Goal: Task Accomplishment & Management: Complete application form

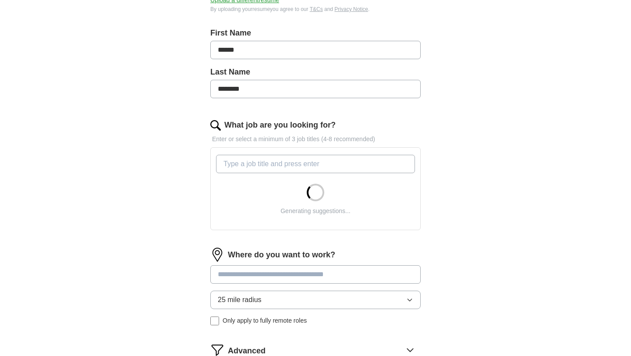
scroll to position [179, 0]
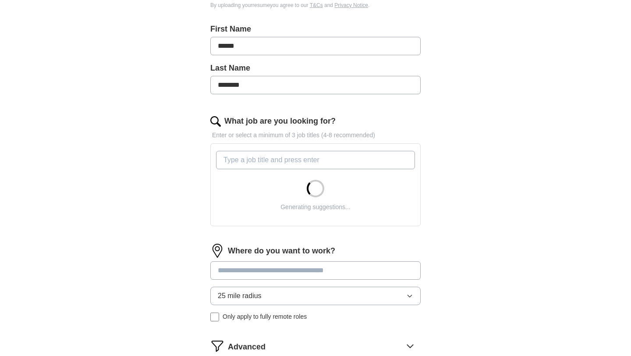
click at [287, 161] on input "What job are you looking for?" at bounding box center [315, 160] width 199 height 18
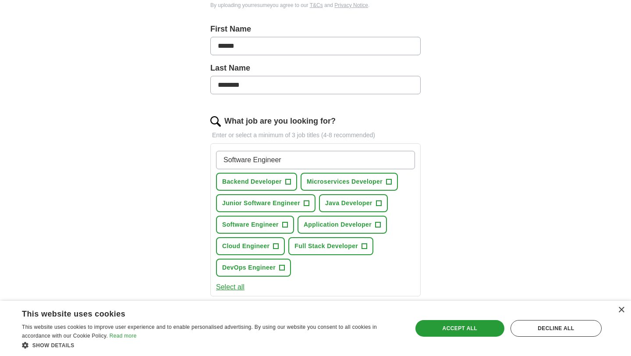
type input "Software Engineer"
click at [307, 202] on span "+" at bounding box center [306, 203] width 5 height 7
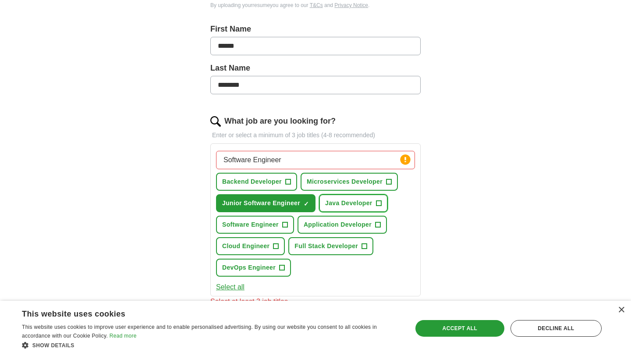
click at [378, 201] on span "+" at bounding box center [378, 203] width 5 height 7
click at [385, 186] on button "Microservices Developer +" at bounding box center [349, 182] width 97 height 18
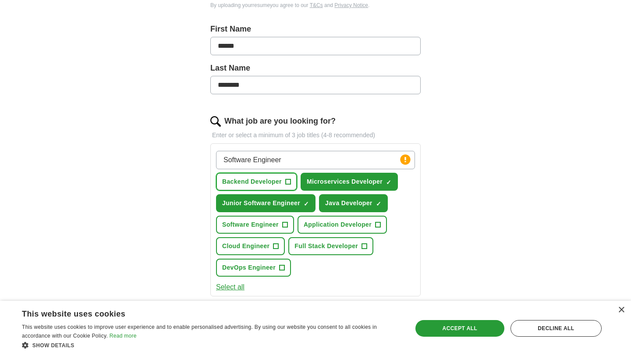
click at [283, 183] on button "Backend Developer +" at bounding box center [256, 182] width 81 height 18
click at [285, 221] on span "+" at bounding box center [284, 224] width 5 height 7
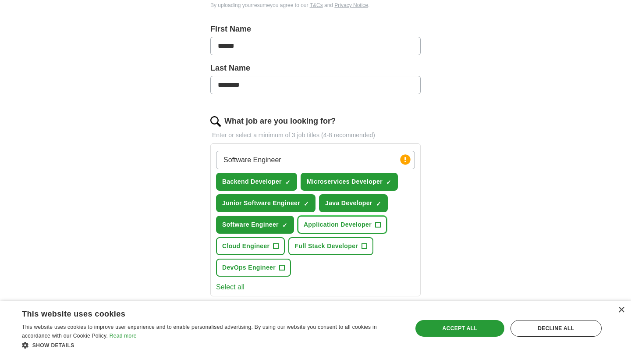
click at [347, 224] on span "Application Developer" at bounding box center [338, 224] width 68 height 9
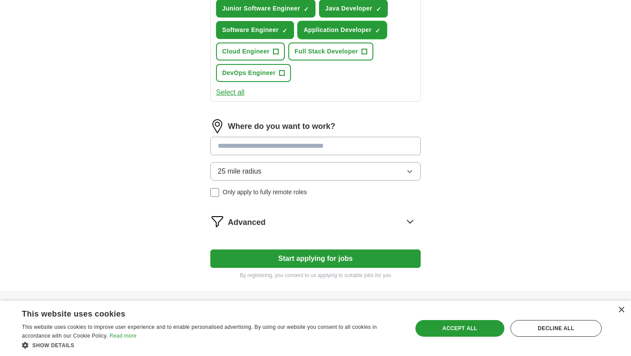
scroll to position [379, 0]
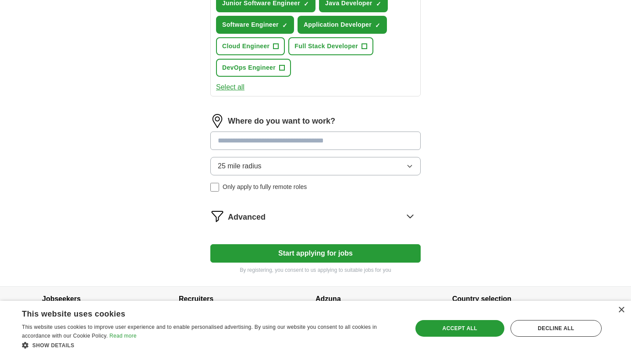
click at [270, 166] on button "25 mile radius" at bounding box center [315, 166] width 210 height 18
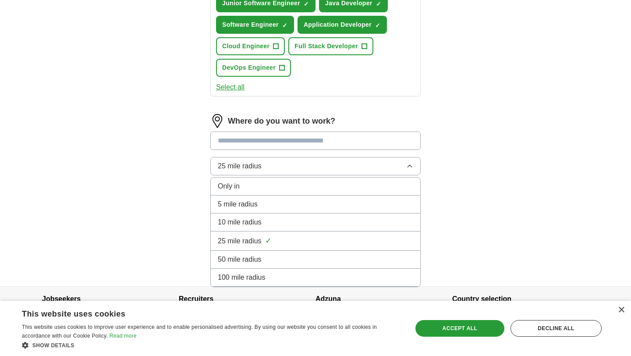
click at [271, 275] on div "100 mile radius" at bounding box center [315, 277] width 195 height 11
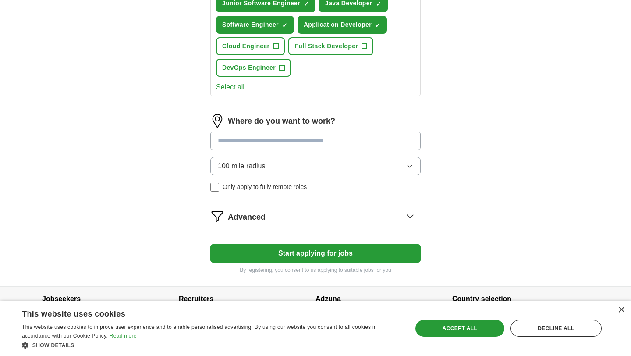
click at [270, 138] on input at bounding box center [315, 140] width 210 height 18
type input "******"
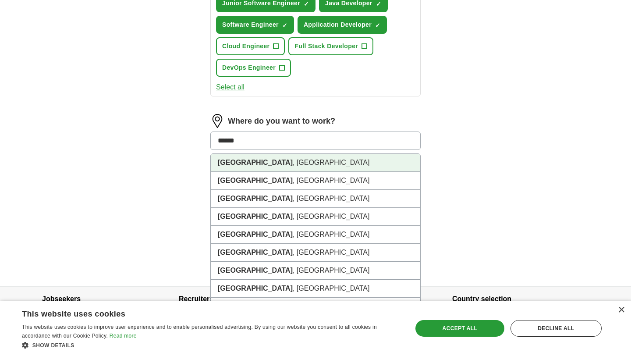
click at [269, 165] on li "[GEOGRAPHIC_DATA] , [GEOGRAPHIC_DATA]" at bounding box center [315, 163] width 209 height 18
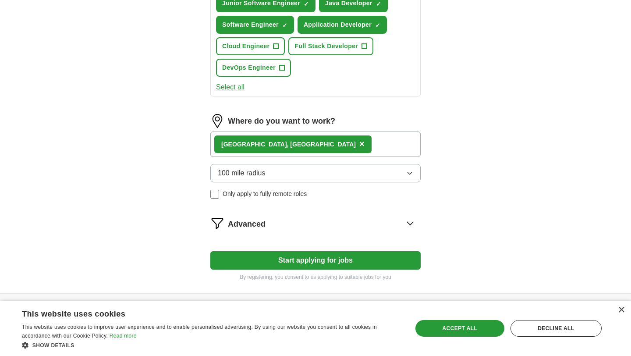
click at [273, 145] on div "[GEOGRAPHIC_DATA] , [GEOGRAPHIC_DATA] ×" at bounding box center [315, 143] width 210 height 25
click at [298, 138] on div "[GEOGRAPHIC_DATA] , [GEOGRAPHIC_DATA] ×" at bounding box center [315, 143] width 210 height 25
click at [290, 150] on div "[GEOGRAPHIC_DATA] , [GEOGRAPHIC_DATA] ×" at bounding box center [315, 143] width 210 height 25
click at [359, 144] on span "×" at bounding box center [361, 144] width 5 height 10
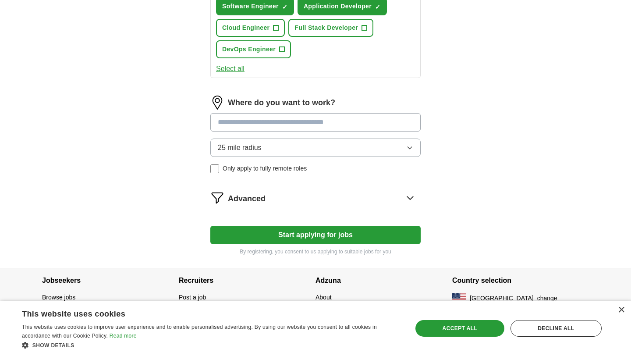
scroll to position [398, 0]
click at [295, 227] on button "Start applying for jobs" at bounding box center [315, 234] width 210 height 18
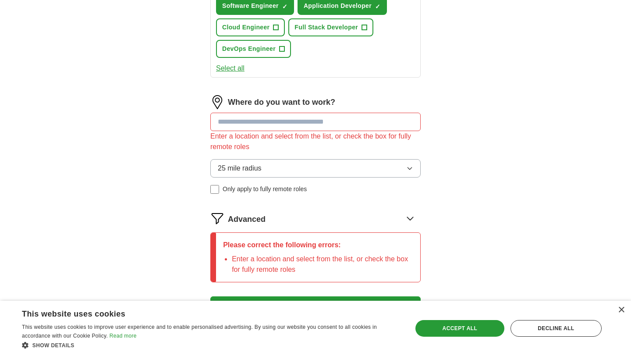
click at [292, 119] on input at bounding box center [315, 122] width 210 height 18
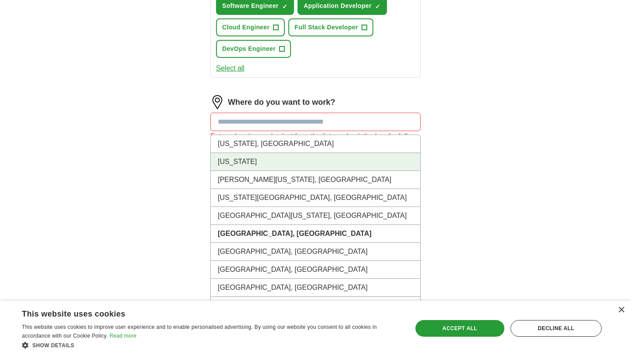
click at [283, 163] on li "[US_STATE]" at bounding box center [315, 162] width 209 height 18
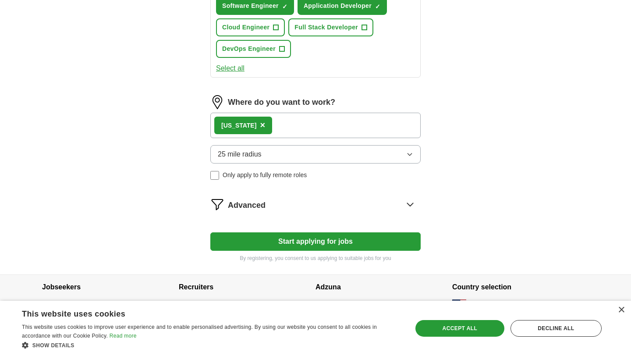
click at [247, 155] on span "25 mile radius" at bounding box center [240, 154] width 44 height 11
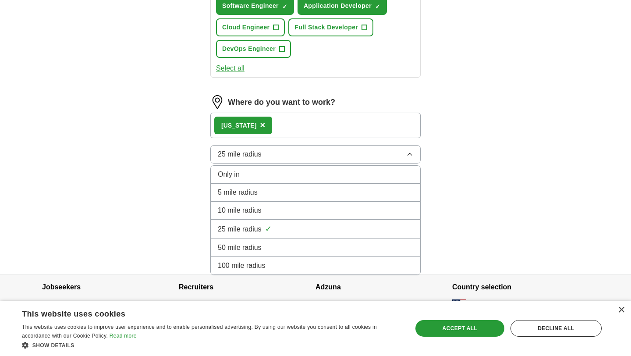
click at [255, 262] on span "100 mile radius" at bounding box center [242, 265] width 48 height 11
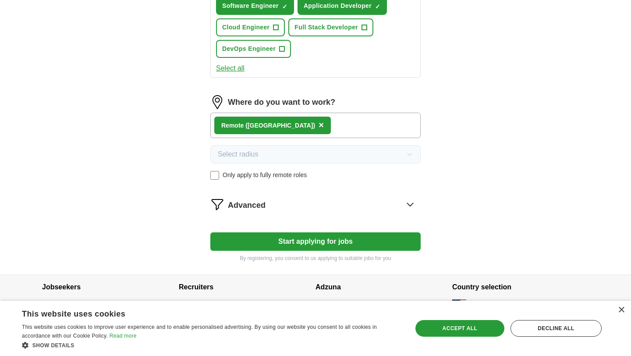
click at [296, 245] on button "Start applying for jobs" at bounding box center [315, 241] width 210 height 18
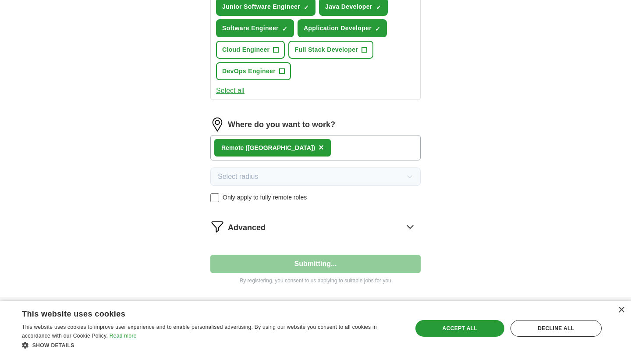
select select "**"
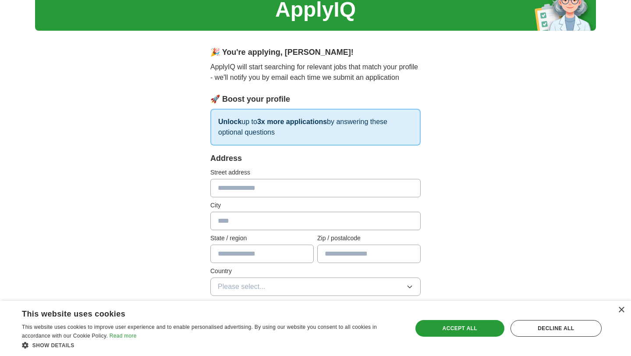
scroll to position [43, 0]
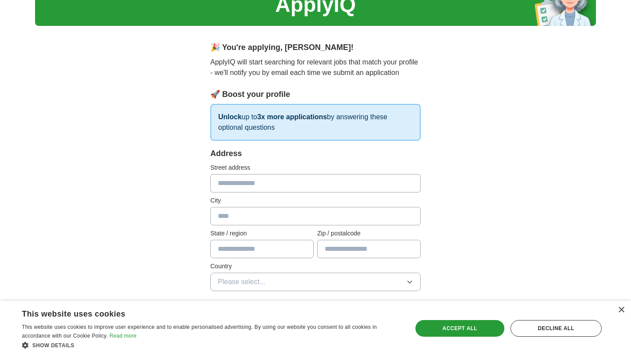
click at [308, 183] on input "text" at bounding box center [315, 183] width 210 height 18
type input "*"
type input "**********"
type input "*******"
type input "**"
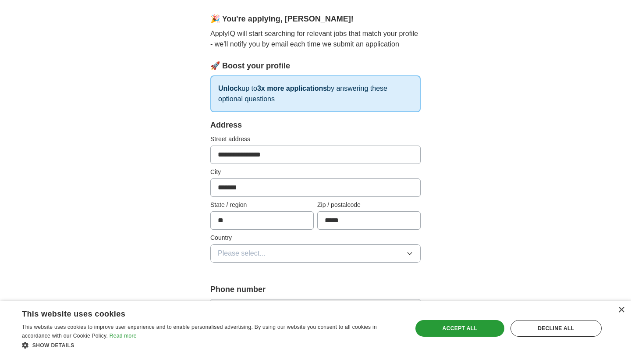
scroll to position [95, 0]
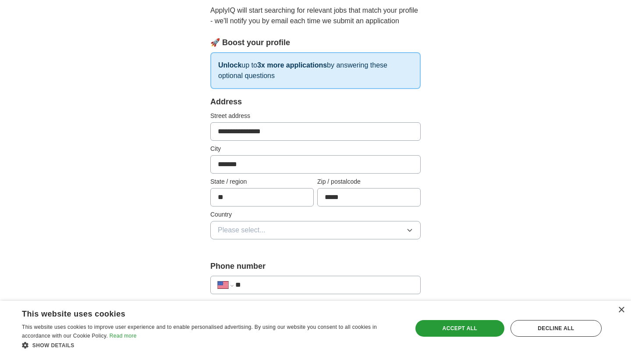
type input "*****"
click at [277, 236] on button "Please select..." at bounding box center [315, 230] width 210 height 18
click at [275, 269] on div "[GEOGRAPHIC_DATA]" at bounding box center [315, 268] width 195 height 11
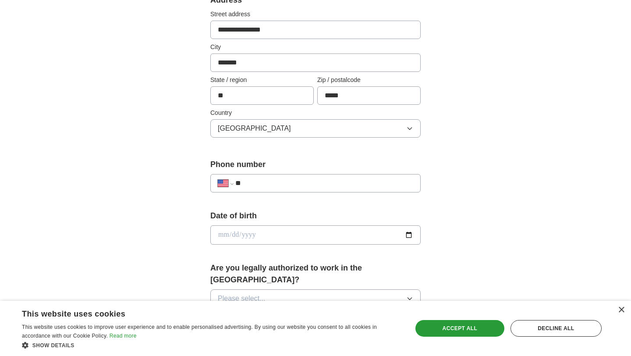
scroll to position [207, 0]
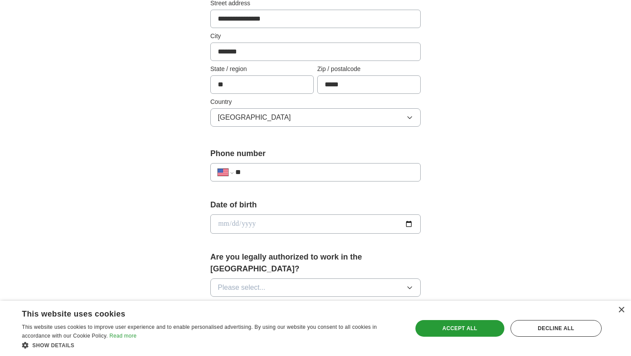
click at [280, 170] on input "**" at bounding box center [324, 172] width 178 height 11
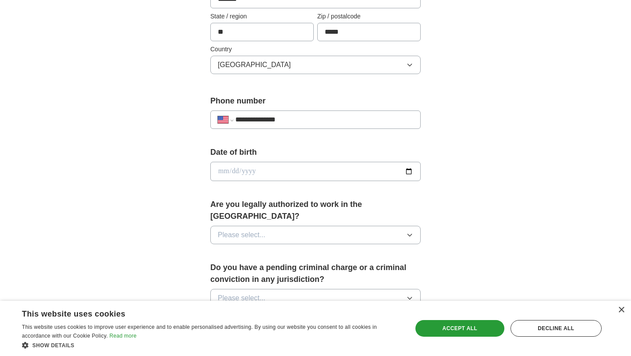
scroll to position [275, 0]
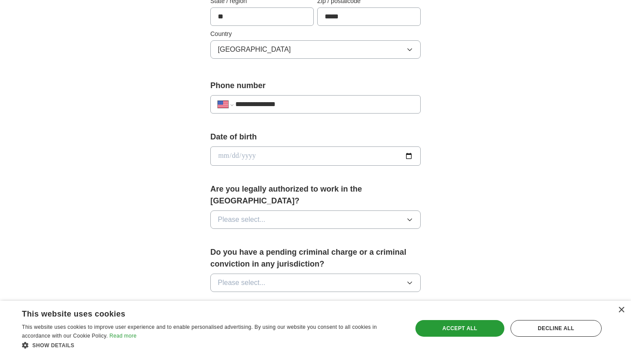
type input "**********"
click at [411, 151] on input "date" at bounding box center [315, 155] width 210 height 19
click at [411, 153] on input "date" at bounding box center [315, 155] width 210 height 19
type input "**********"
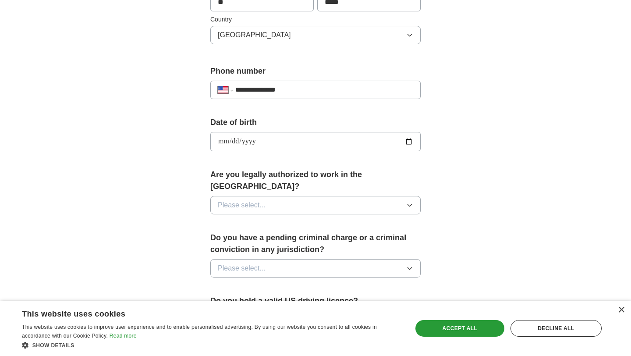
scroll to position [308, 0]
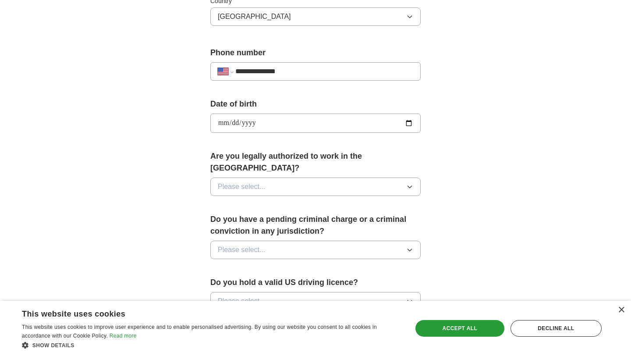
click at [326, 180] on button "Please select..." at bounding box center [315, 186] width 210 height 18
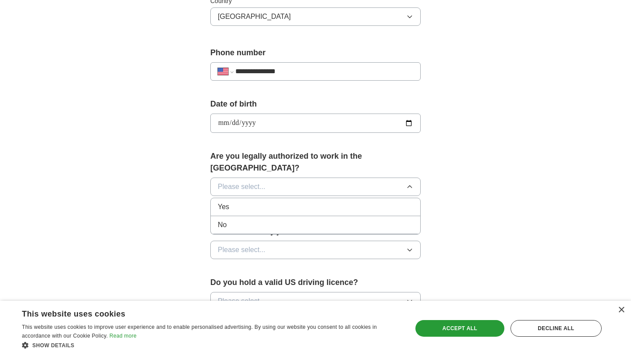
click at [312, 202] on div "Yes" at bounding box center [315, 207] width 195 height 11
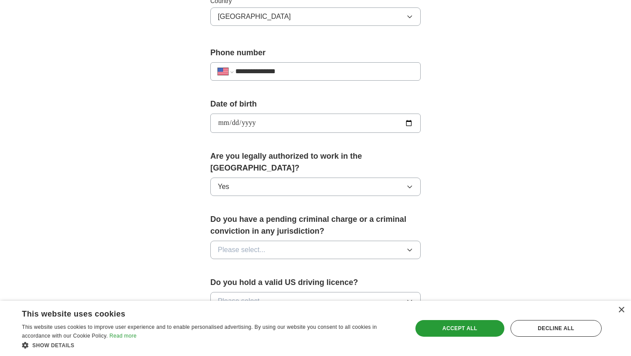
click at [306, 241] on button "Please select..." at bounding box center [315, 250] width 210 height 18
click at [306, 283] on div "No" at bounding box center [315, 288] width 195 height 11
click at [305, 292] on button "Please select..." at bounding box center [315, 301] width 210 height 18
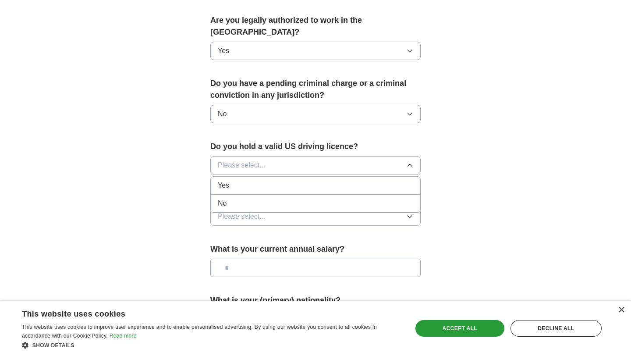
click at [305, 180] on div "Yes" at bounding box center [315, 185] width 195 height 11
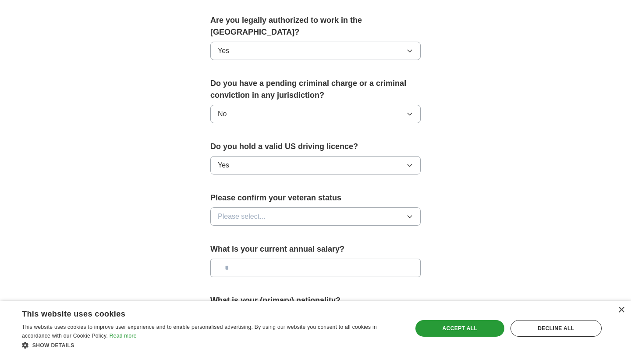
click at [304, 207] on button "Please select..." at bounding box center [315, 216] width 210 height 18
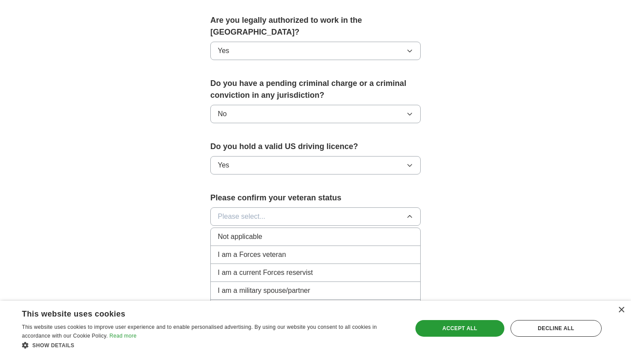
click at [300, 231] on div "Not applicable" at bounding box center [315, 236] width 195 height 11
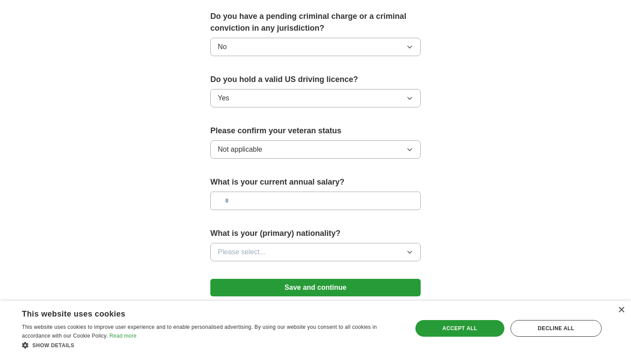
scroll to position [517, 0]
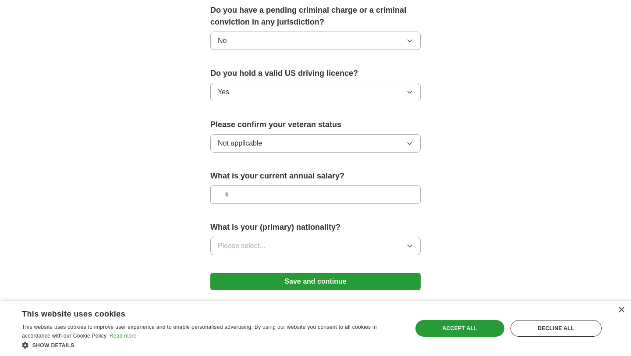
click at [289, 190] on input "text" at bounding box center [315, 194] width 210 height 18
click at [290, 241] on button "Please select..." at bounding box center [315, 246] width 210 height 18
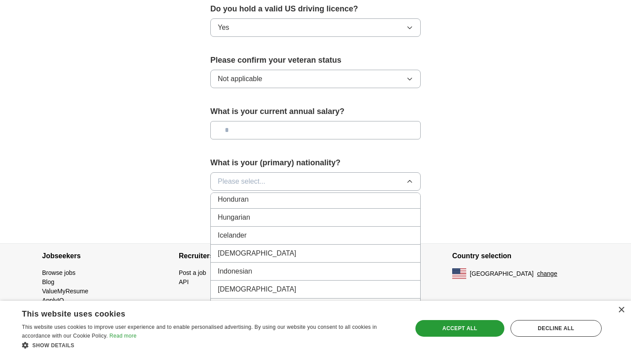
scroll to position [1389, 0]
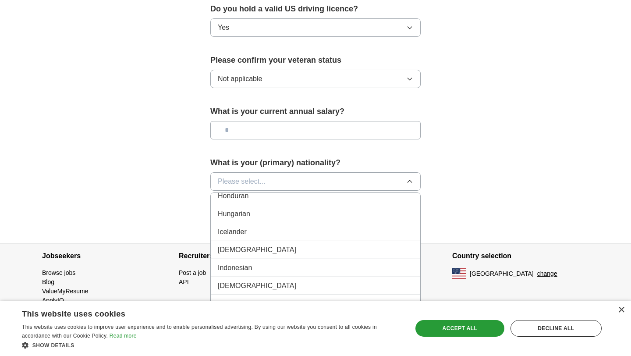
click at [280, 244] on div "[DEMOGRAPHIC_DATA]" at bounding box center [315, 249] width 195 height 11
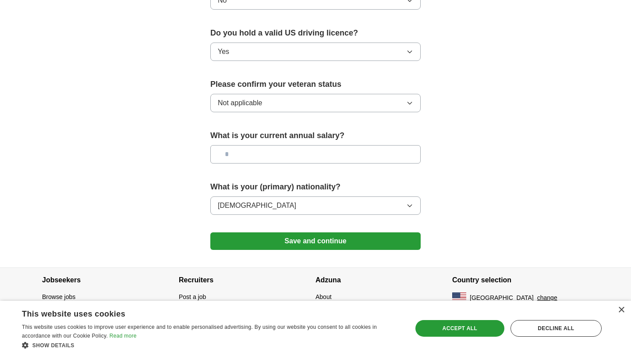
scroll to position [545, 0]
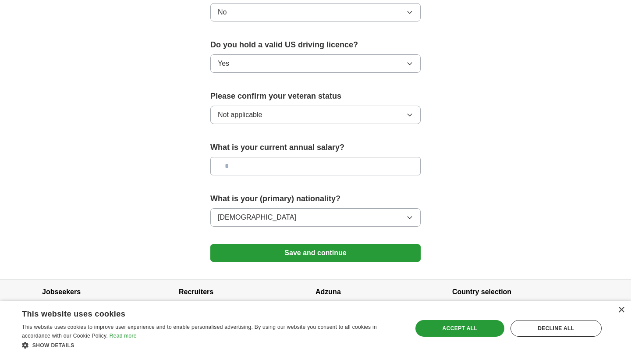
click at [314, 244] on button "Save and continue" at bounding box center [315, 253] width 210 height 18
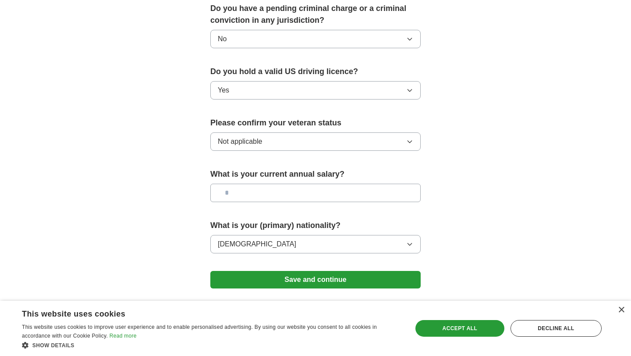
scroll to position [473, 0]
